Goal: Information Seeking & Learning: Learn about a topic

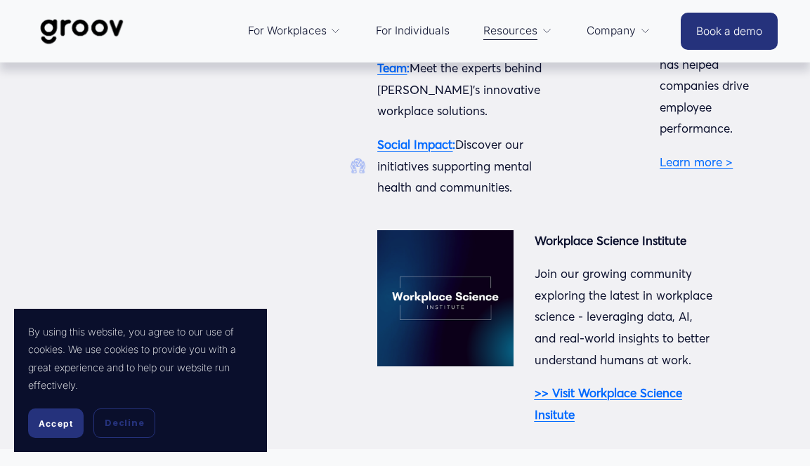
scroll to position [115, 0]
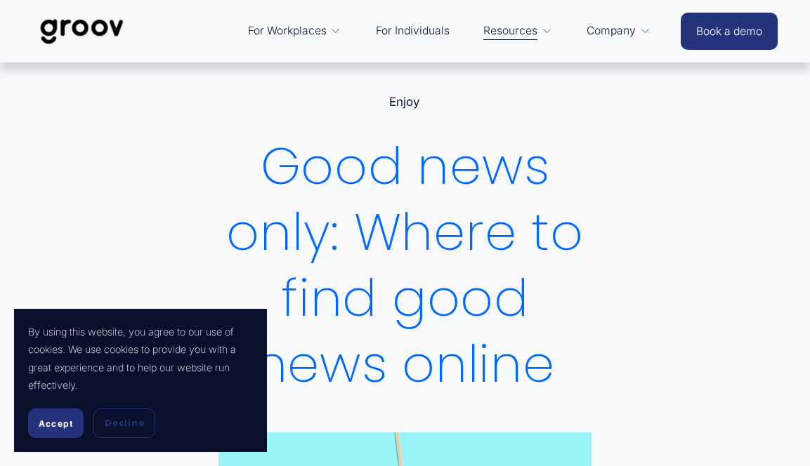
click at [412, 36] on link "For Individuals" at bounding box center [413, 31] width 88 height 34
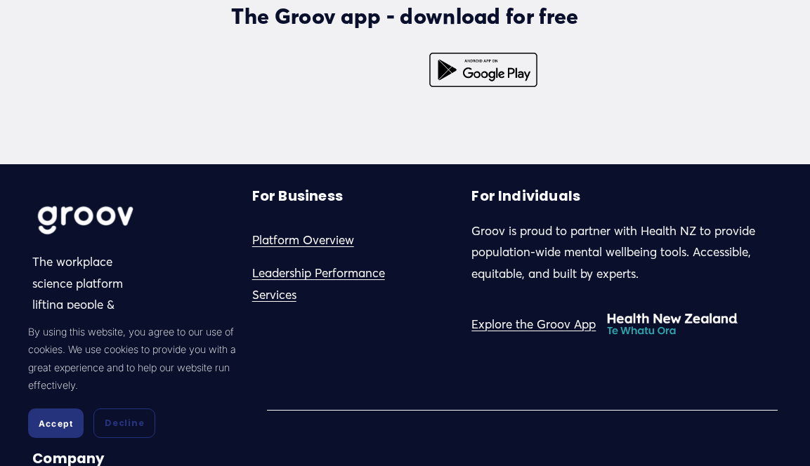
scroll to position [3316, 0]
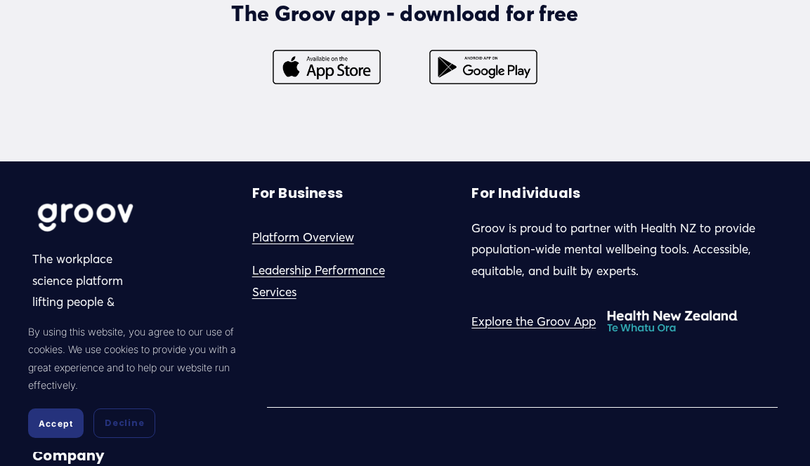
click at [538, 311] on link "Explore the Groov App" at bounding box center [533, 322] width 124 height 22
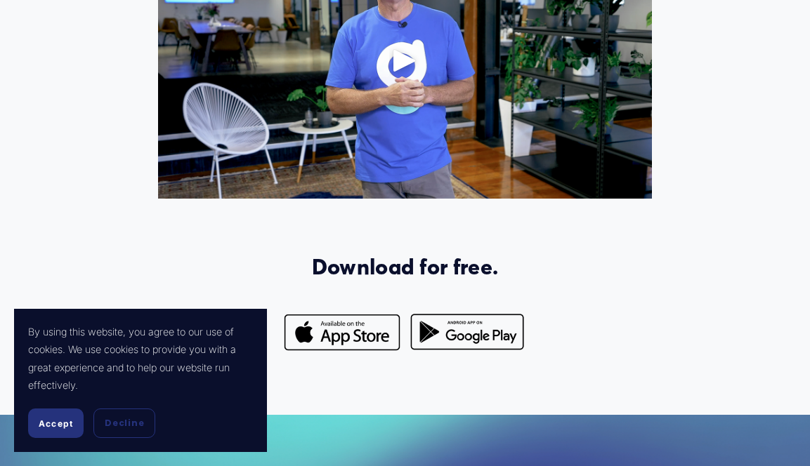
scroll to position [920, 0]
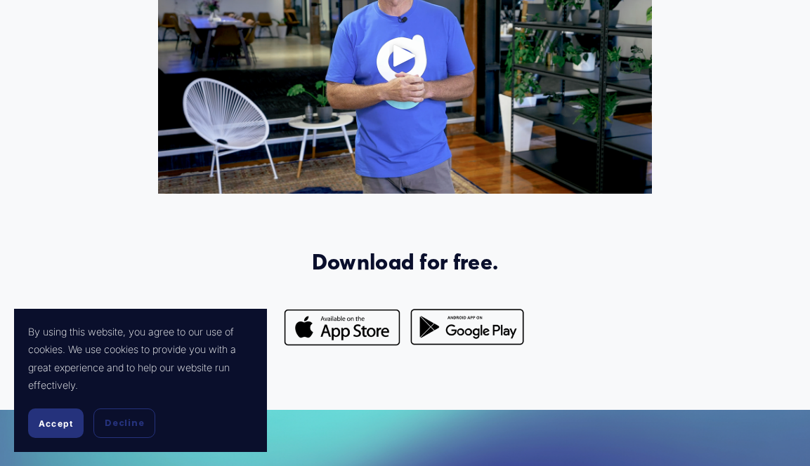
click at [362, 308] on div at bounding box center [342, 328] width 118 height 41
